Goal: Information Seeking & Learning: Learn about a topic

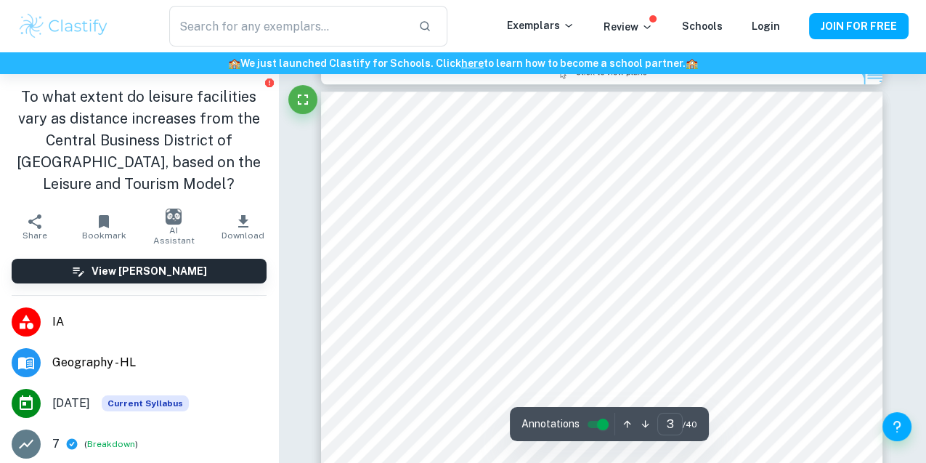
scroll to position [1707, 0]
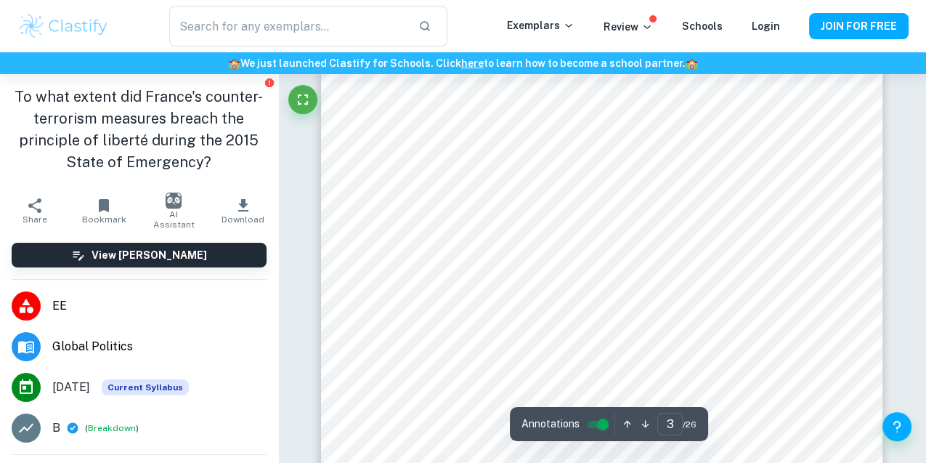
scroll to position [420, 0]
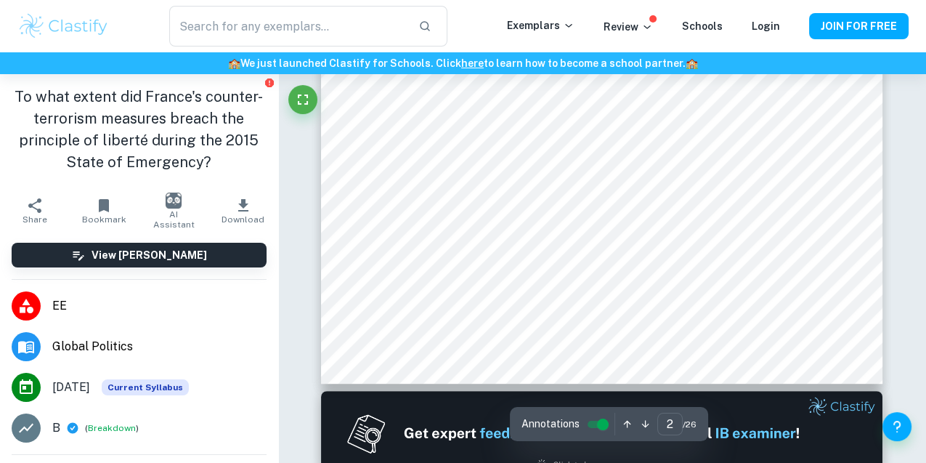
type input "1"
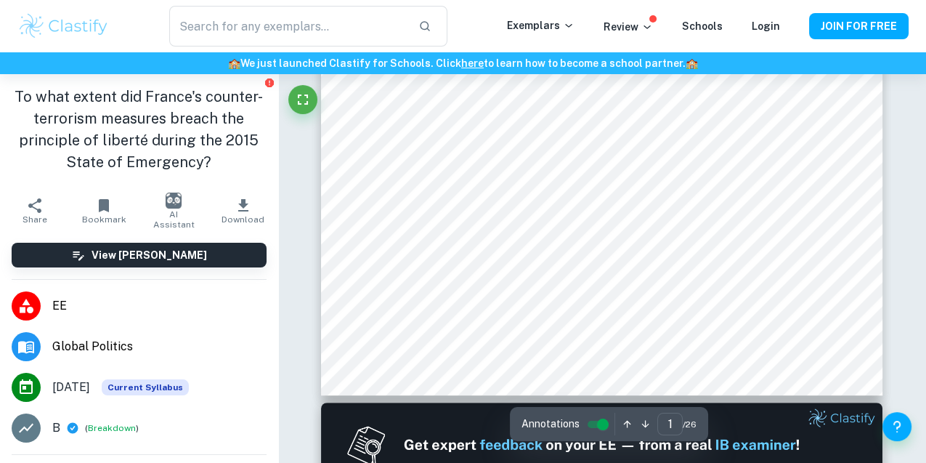
scroll to position [0, 0]
